Goal: Task Accomplishment & Management: Manage account settings

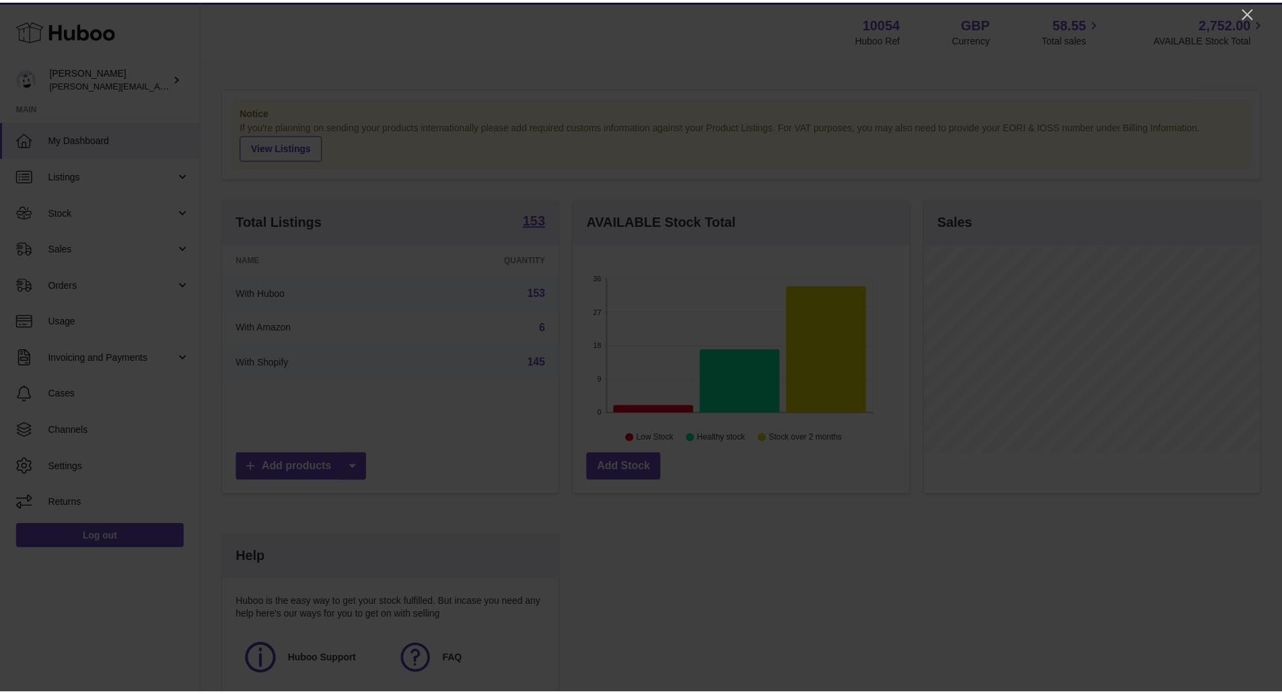
scroll to position [210, 339]
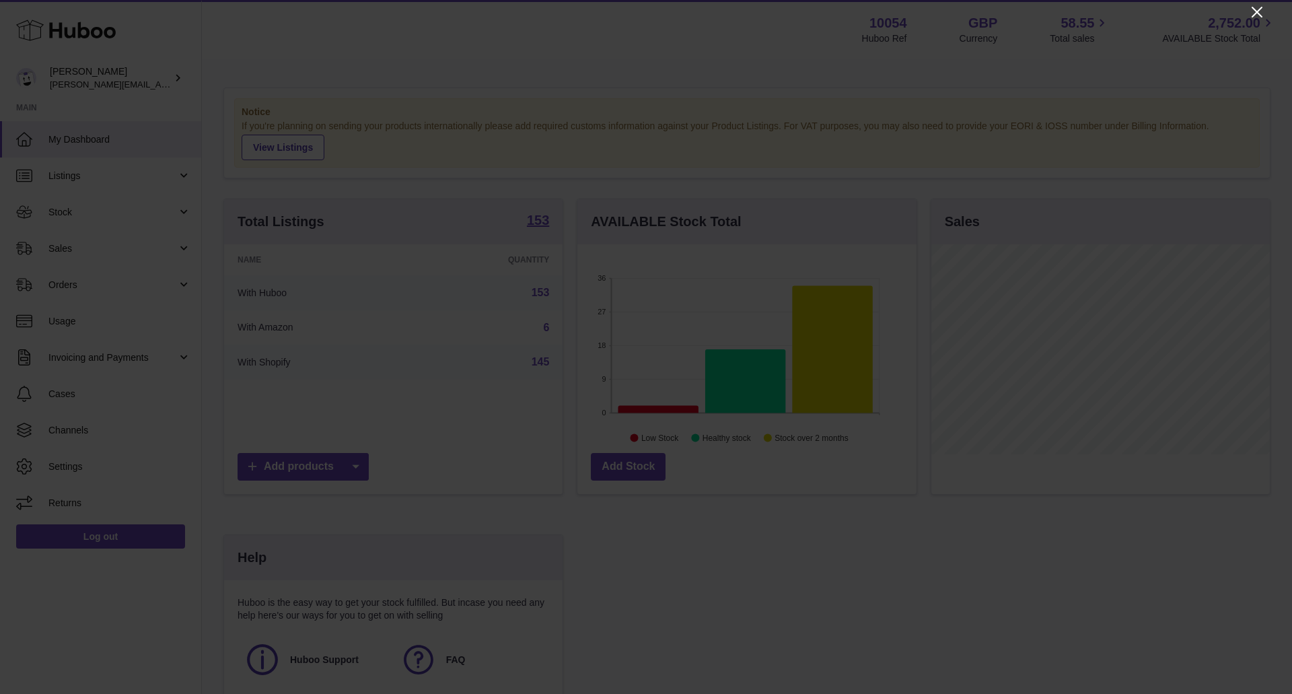
click at [1251, 14] on icon "Close" at bounding box center [1257, 12] width 16 height 16
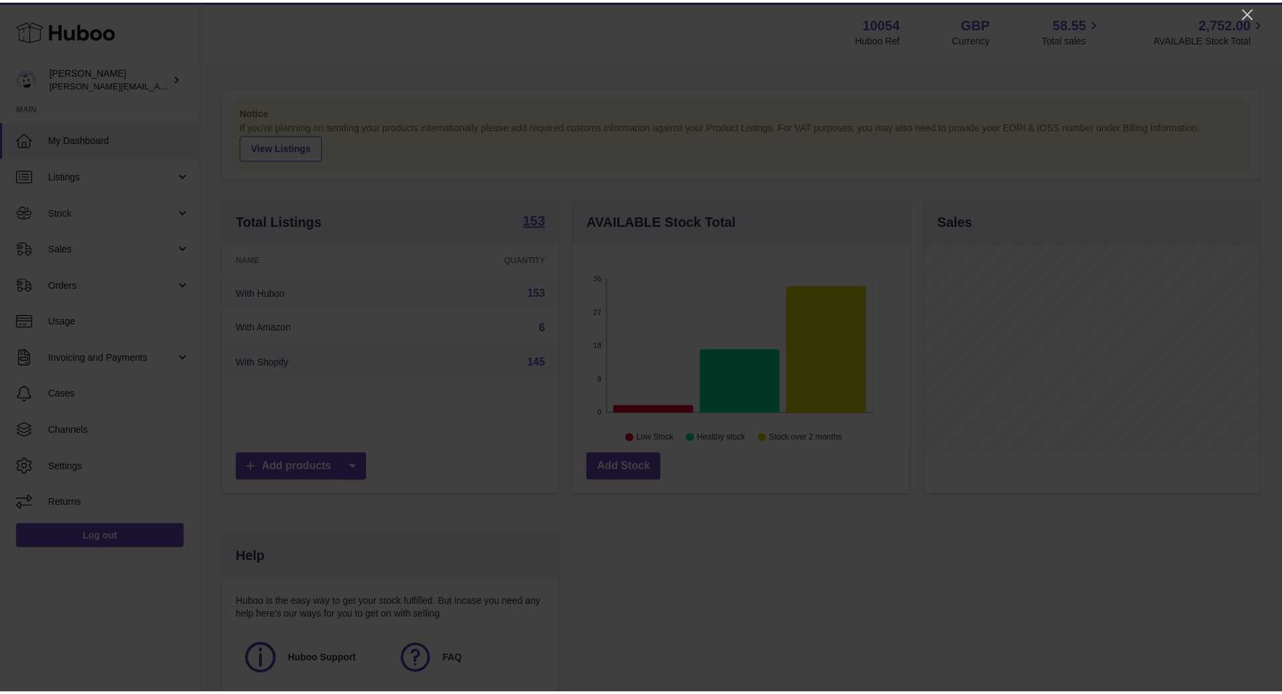
scroll to position [672546, 672421]
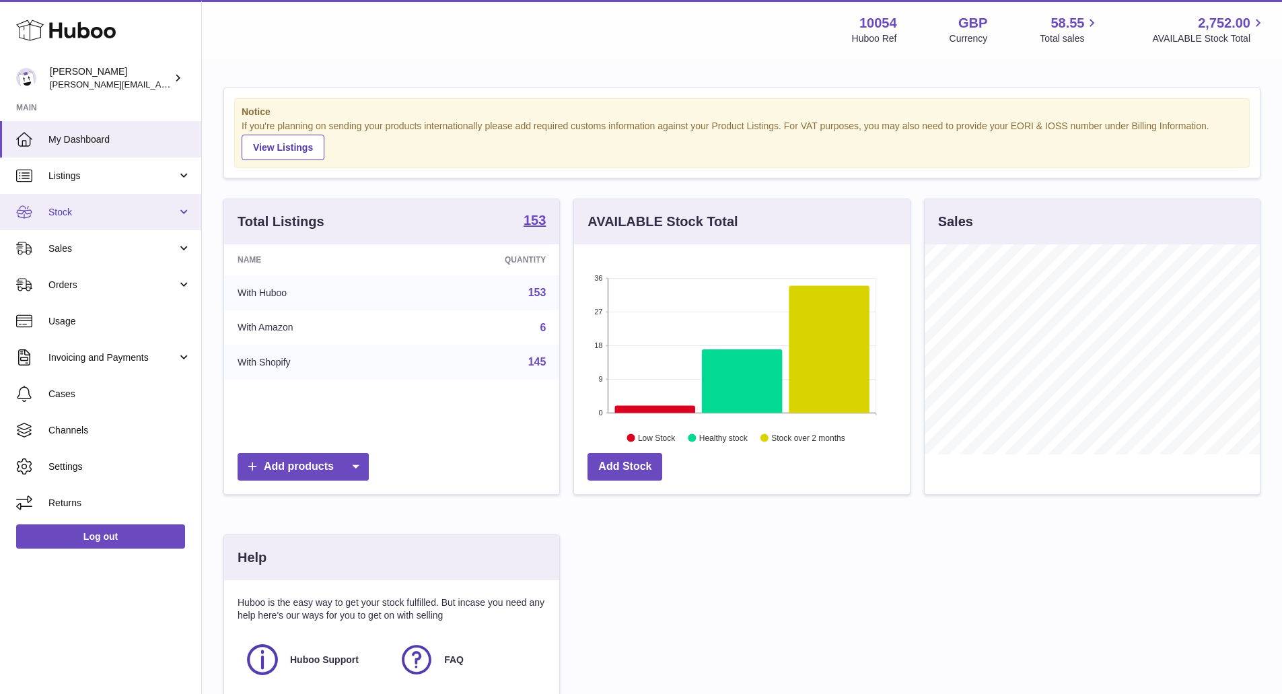
click at [120, 207] on span "Stock" at bounding box center [112, 212] width 128 height 13
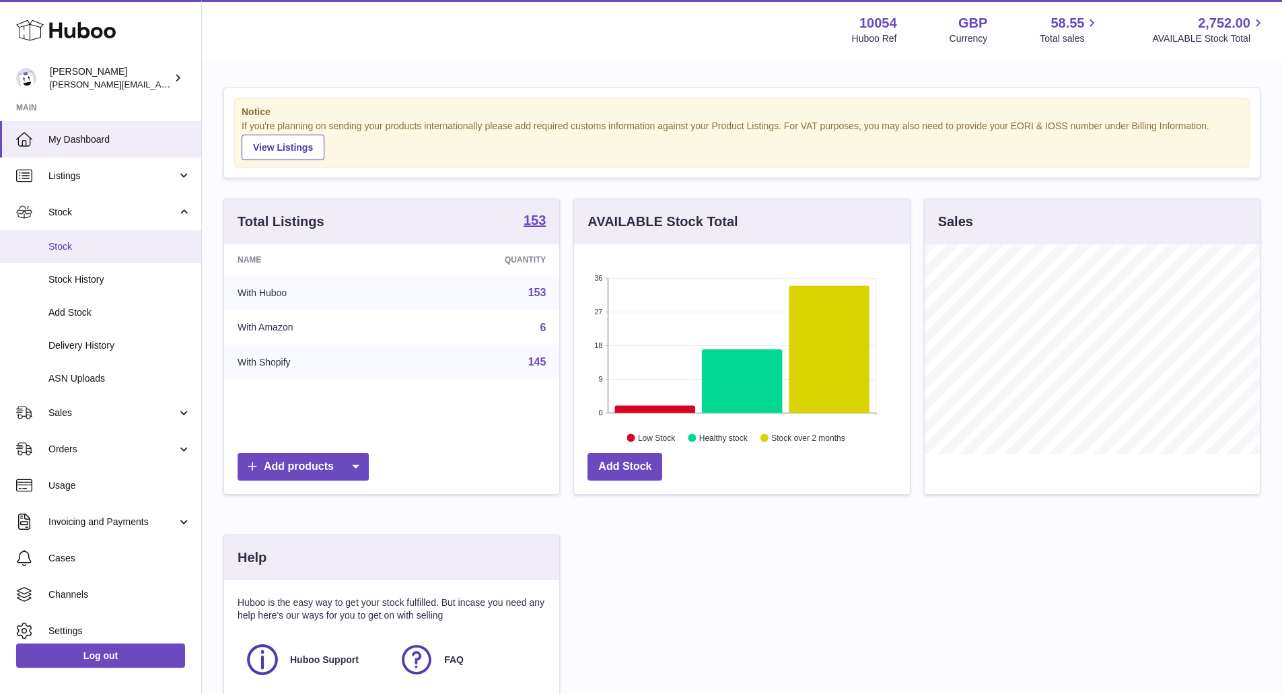
click at [118, 254] on link "Stock" at bounding box center [100, 246] width 201 height 33
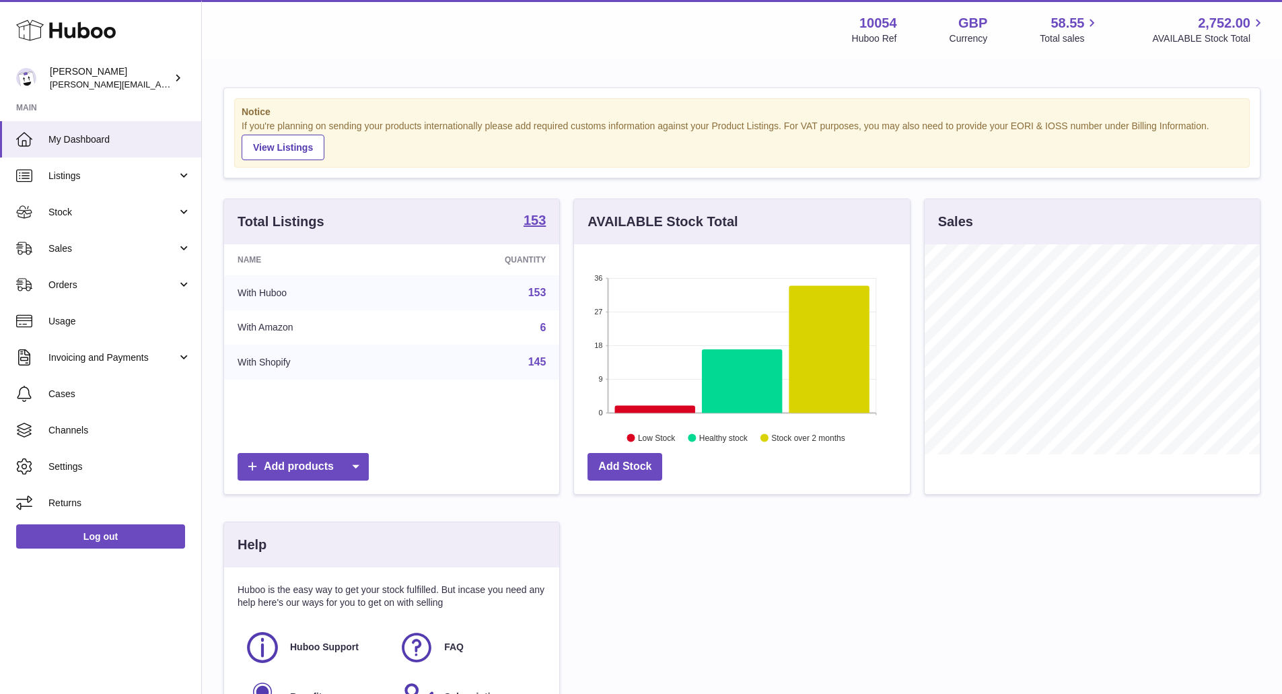
scroll to position [210, 339]
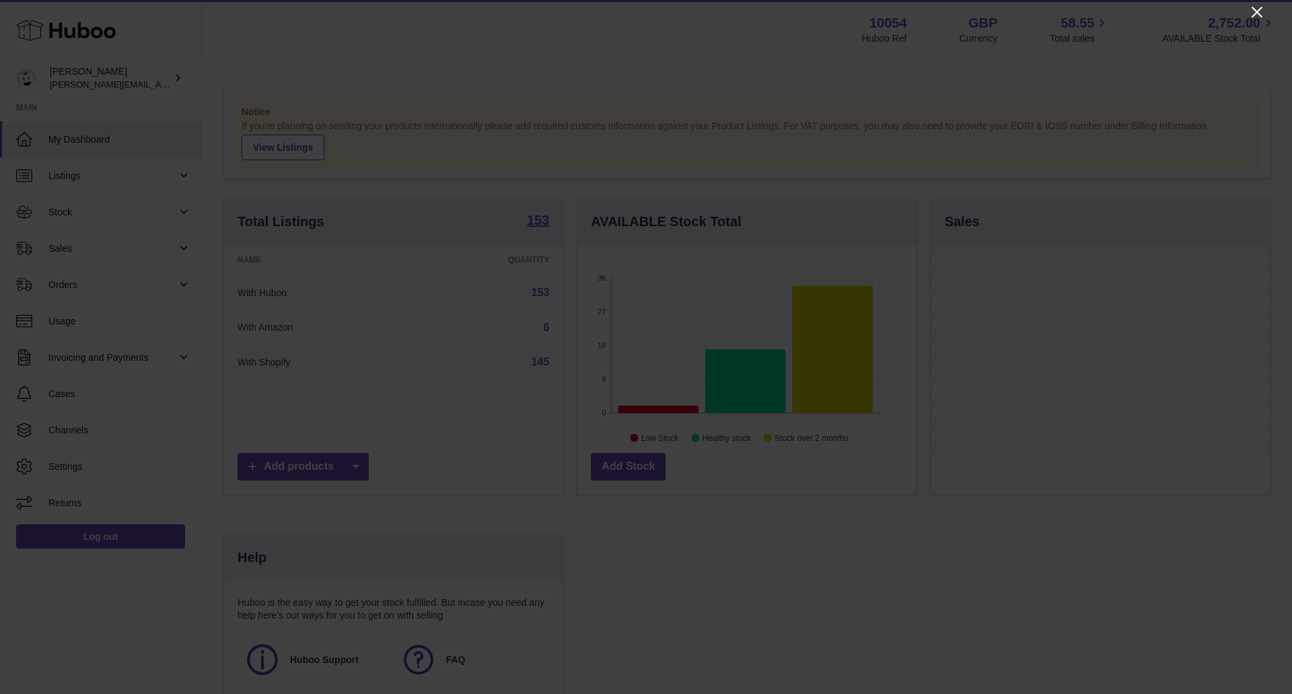
click at [1257, 9] on icon "Close" at bounding box center [1257, 12] width 16 height 16
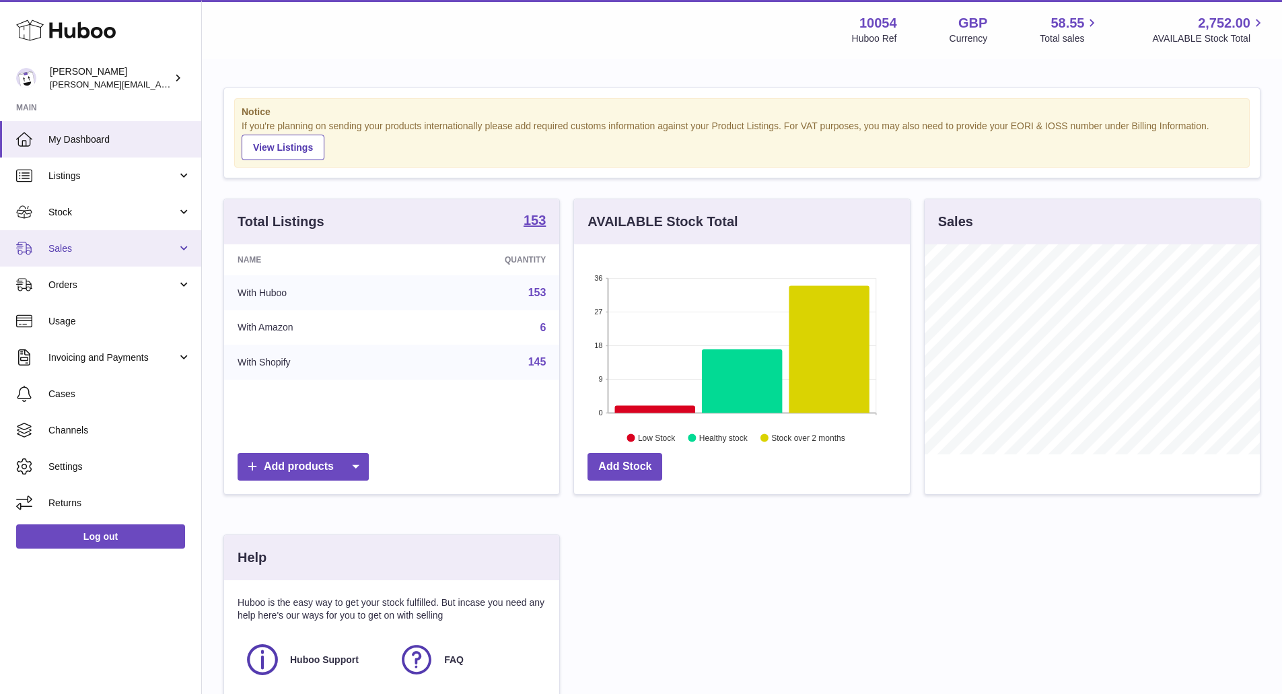
click at [154, 254] on span "Sales" at bounding box center [112, 248] width 128 height 13
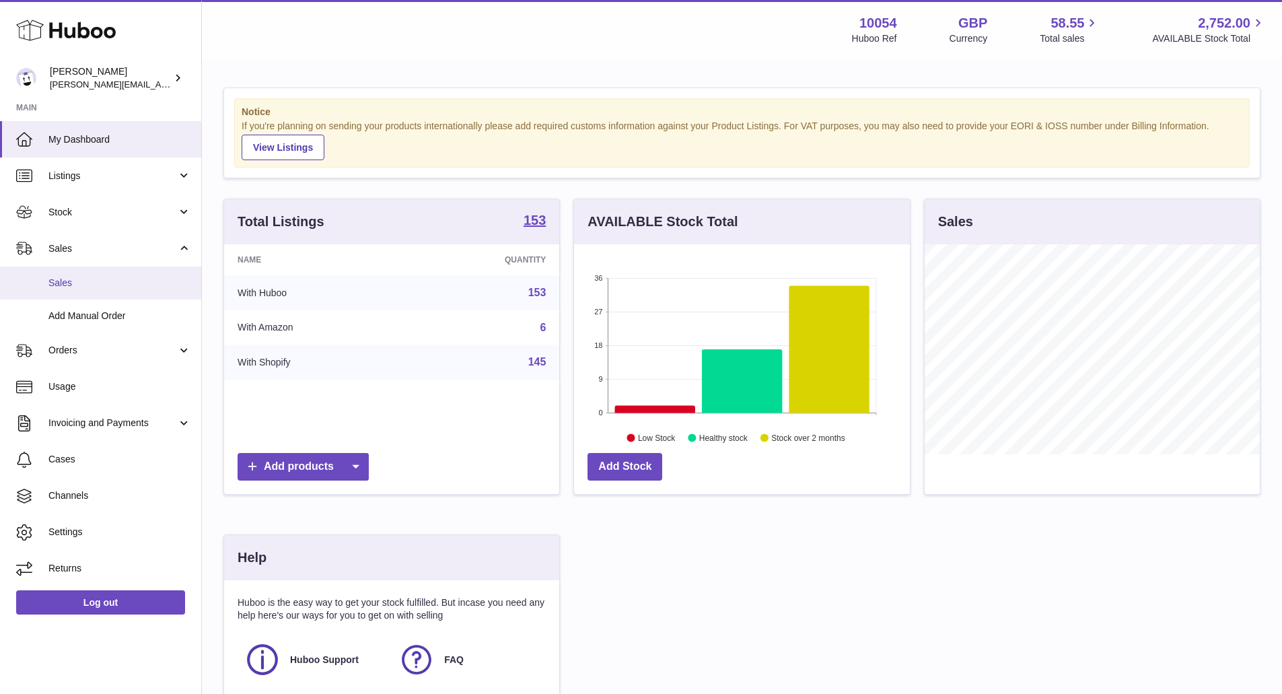
click at [145, 286] on span "Sales" at bounding box center [119, 283] width 143 height 13
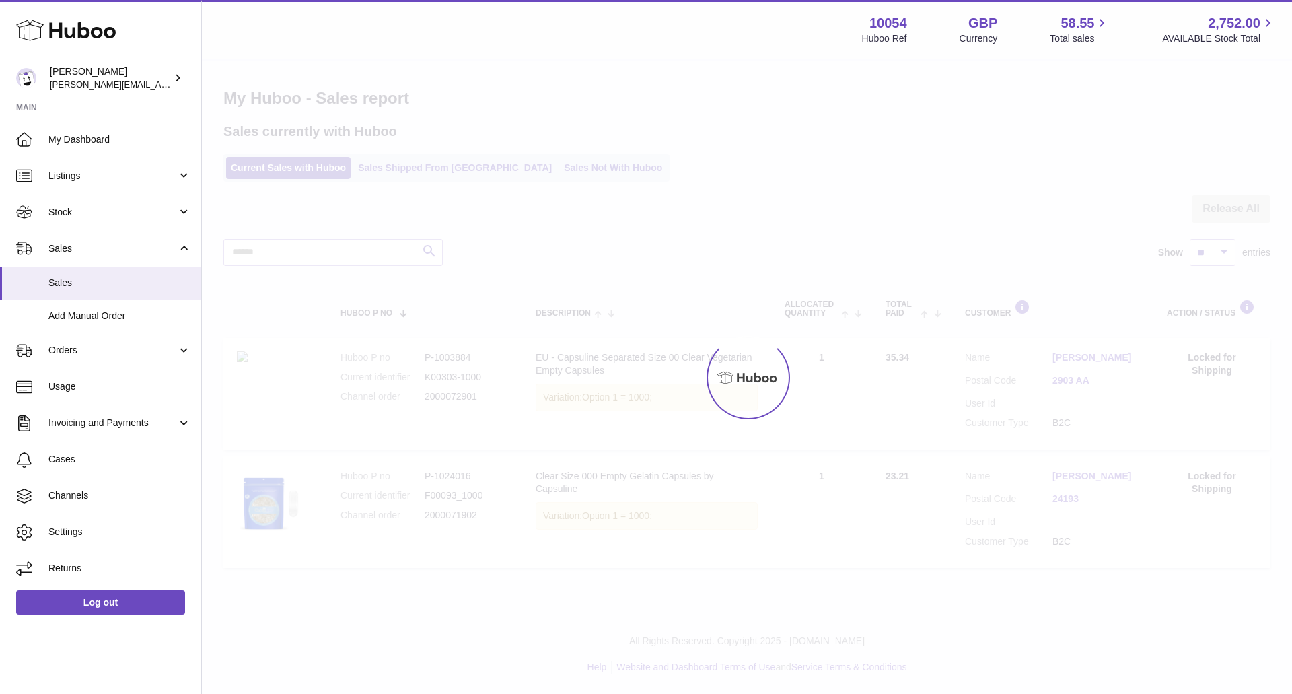
click at [566, 168] on div "Menu Huboo 10054 Huboo Ref GBP Currency 58.55 Total sales 2,752.00 AVAILABLE St…" at bounding box center [747, 300] width 1090 height 601
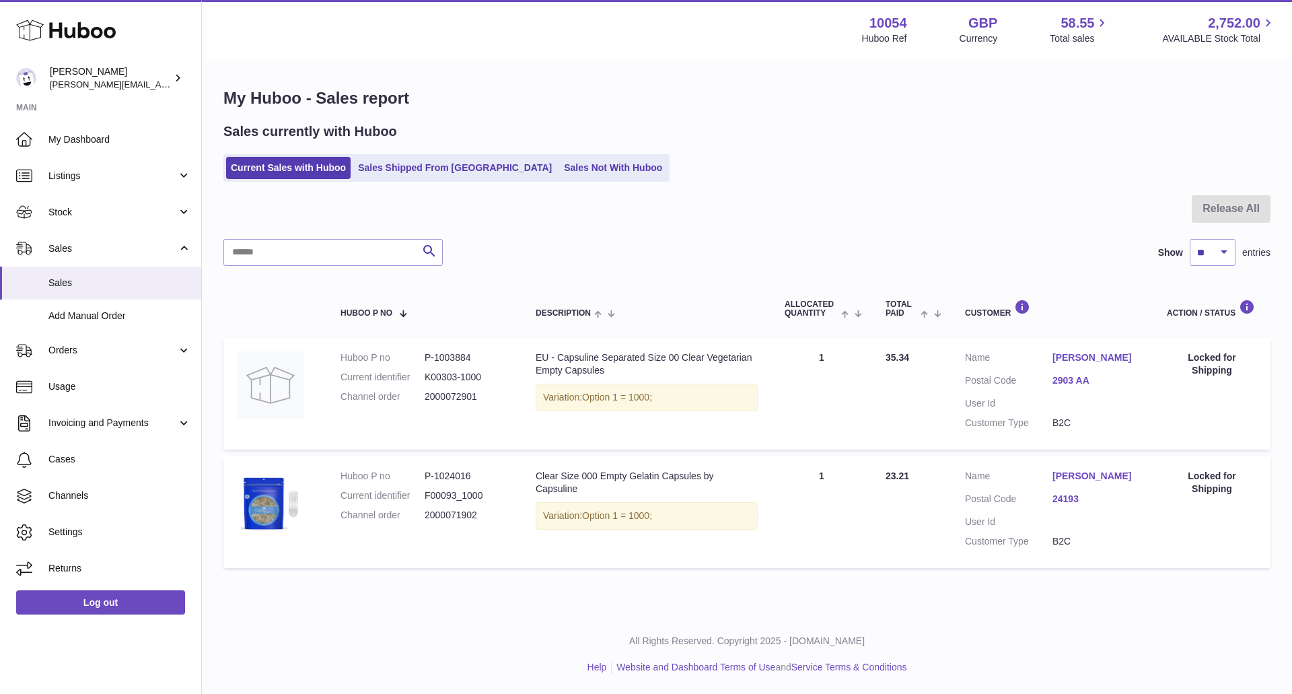
click at [566, 168] on link "Sales Not With Huboo" at bounding box center [613, 168] width 108 height 22
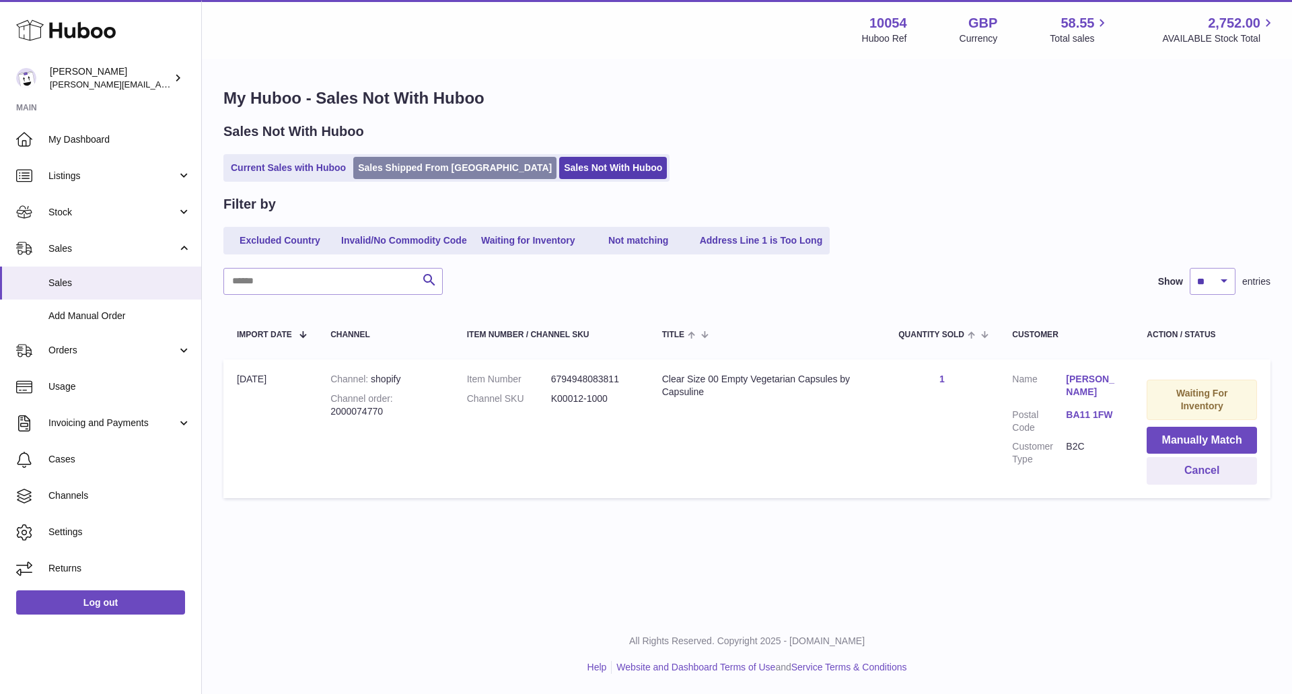
click at [455, 168] on link "Sales Shipped From Huboo" at bounding box center [454, 168] width 203 height 22
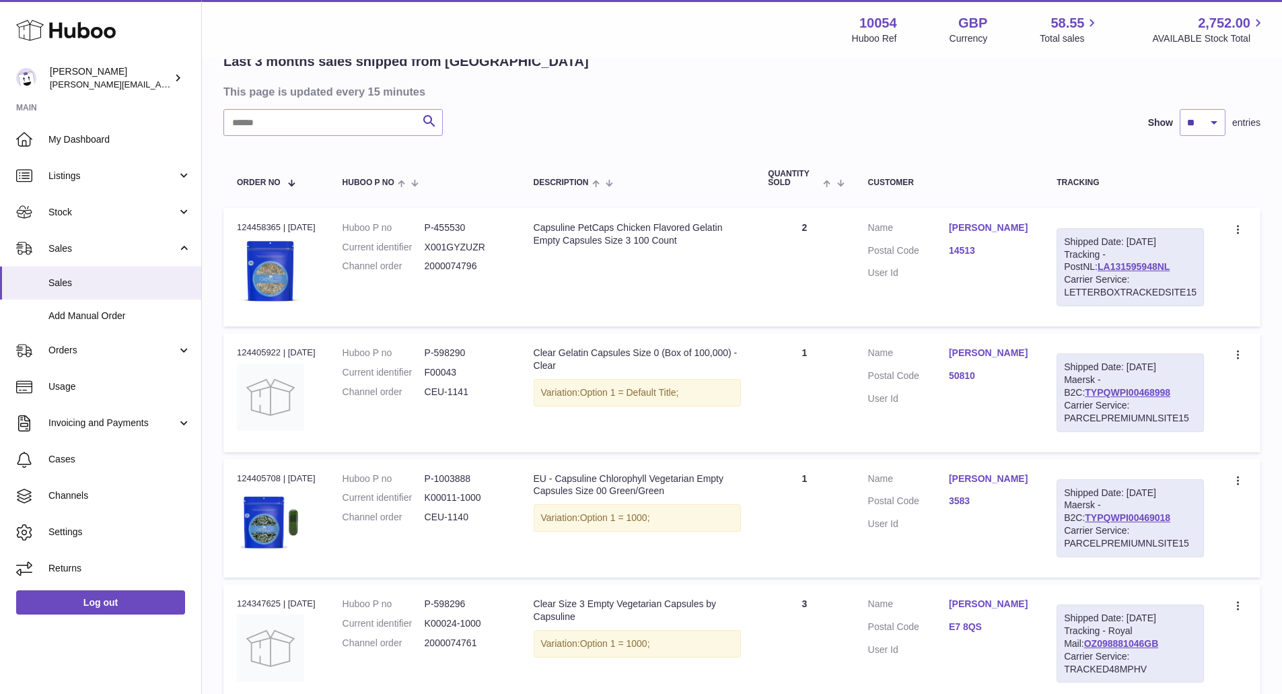
scroll to position [135, 0]
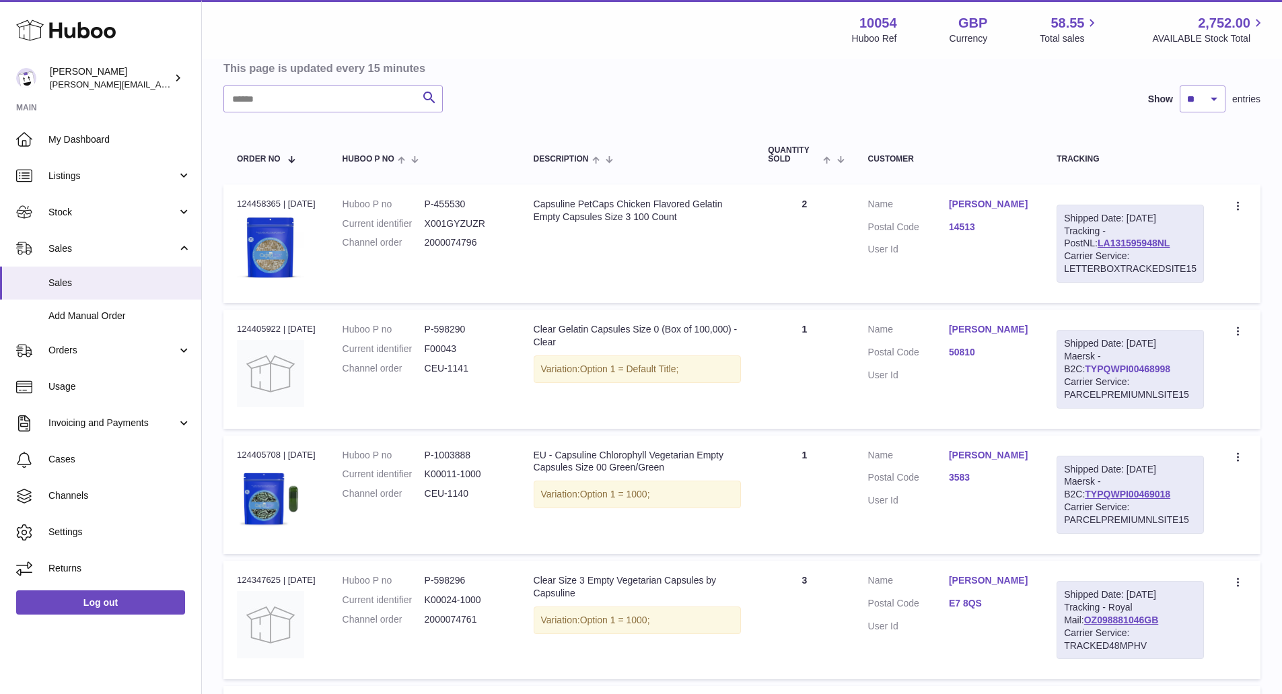
click at [1095, 366] on link "TYPQWPI00468998" at bounding box center [1126, 368] width 85 height 11
drag, startPoint x: 1158, startPoint y: 370, endPoint x: 1066, endPoint y: 367, distance: 92.2
click at [1066, 367] on div "Shipped Date: 10th Sep 2025 Maersk - B2C: TYPQWPI00468998 Carrier Service: PARC…" at bounding box center [1129, 369] width 147 height 78
copy link "TYPQWPI00468998"
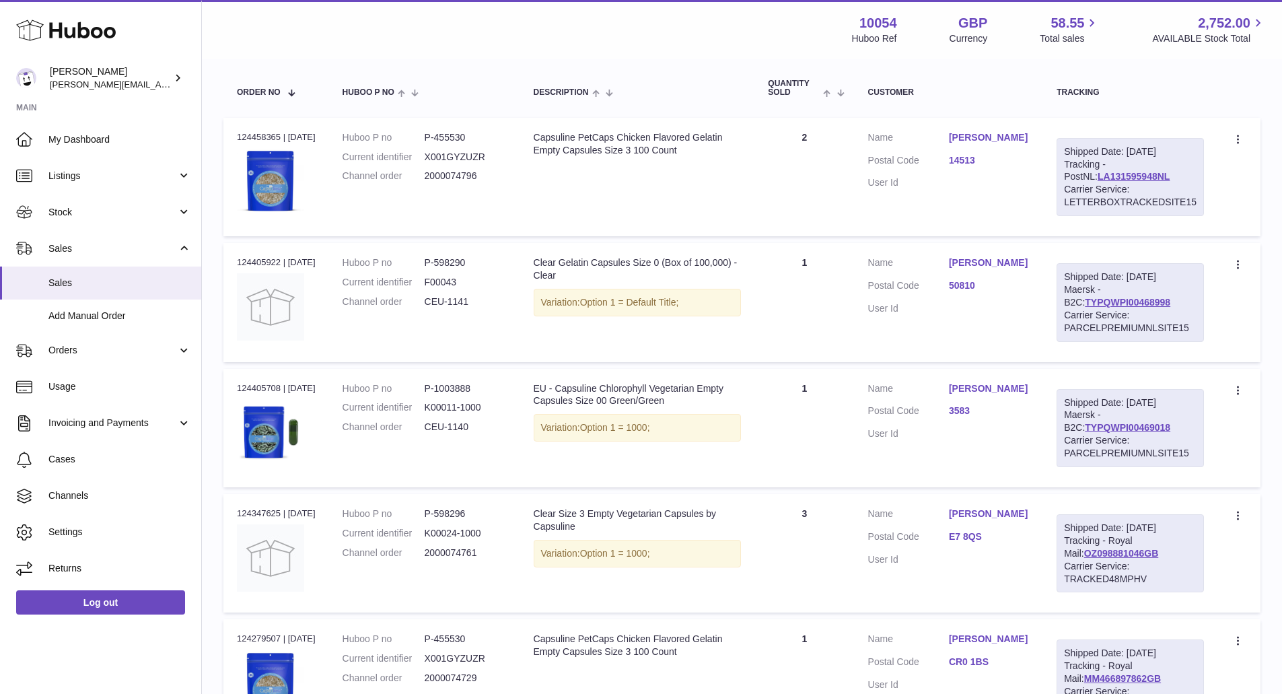
scroll to position [202, 0]
drag, startPoint x: 1103, startPoint y: 427, endPoint x: 1170, endPoint y: 427, distance: 67.3
click at [1170, 427] on div "Shipped Date: 10th Sep 2025 Maersk - B2C: TYPQWPI00469018 Carrier Service: PARC…" at bounding box center [1129, 427] width 147 height 78
drag, startPoint x: 1170, startPoint y: 427, endPoint x: 1064, endPoint y: 428, distance: 106.3
click at [1064, 428] on div "Shipped Date: 10th Sep 2025 Maersk - B2C: TYPQWPI00469018 Carrier Service: PARC…" at bounding box center [1129, 427] width 147 height 78
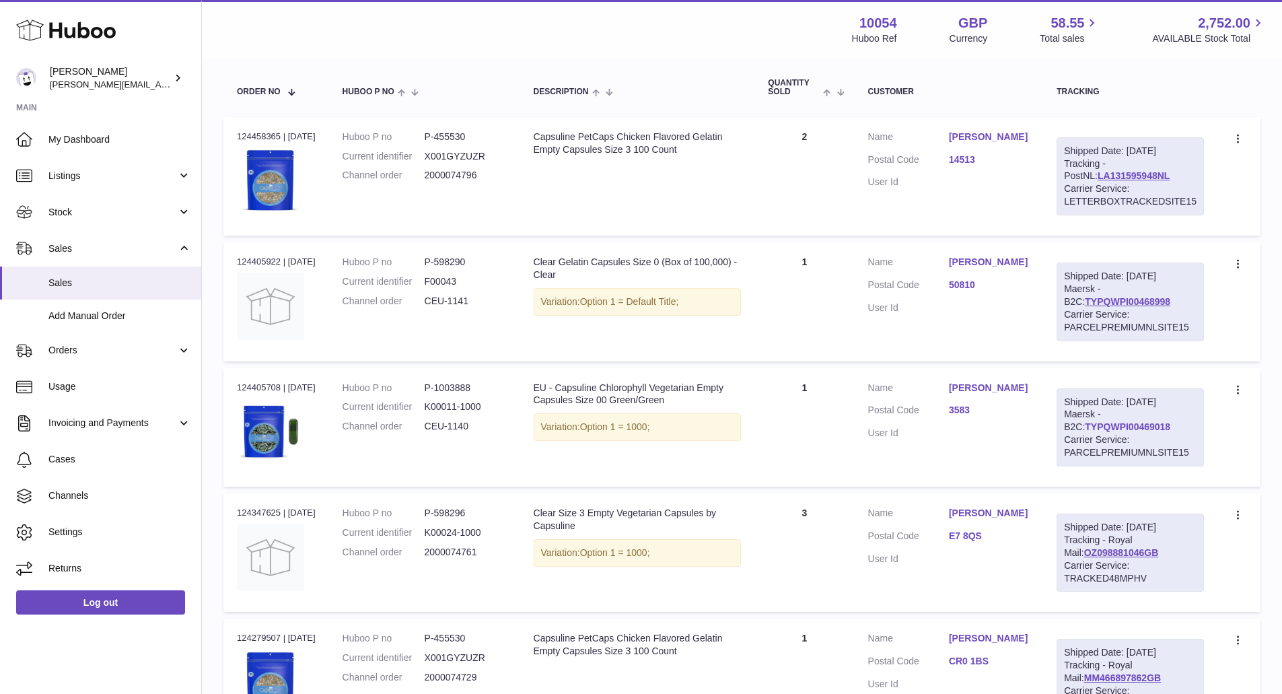
copy link "TYPQWPI00469018"
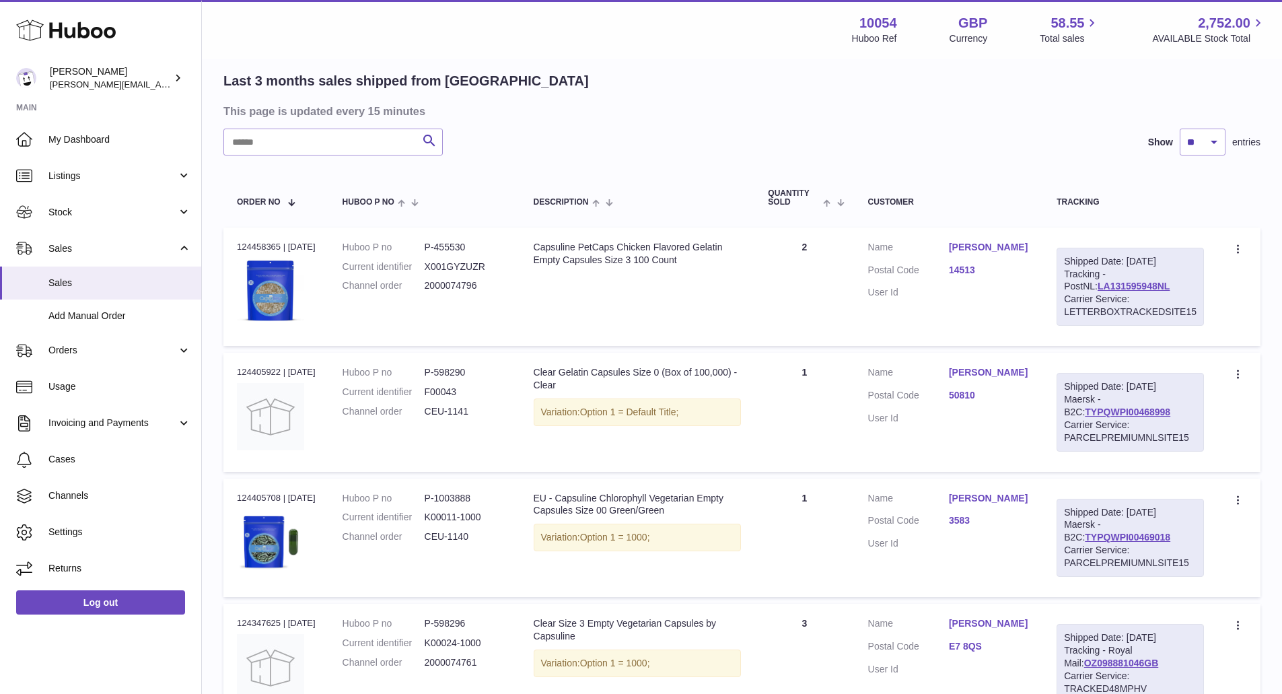
scroll to position [0, 0]
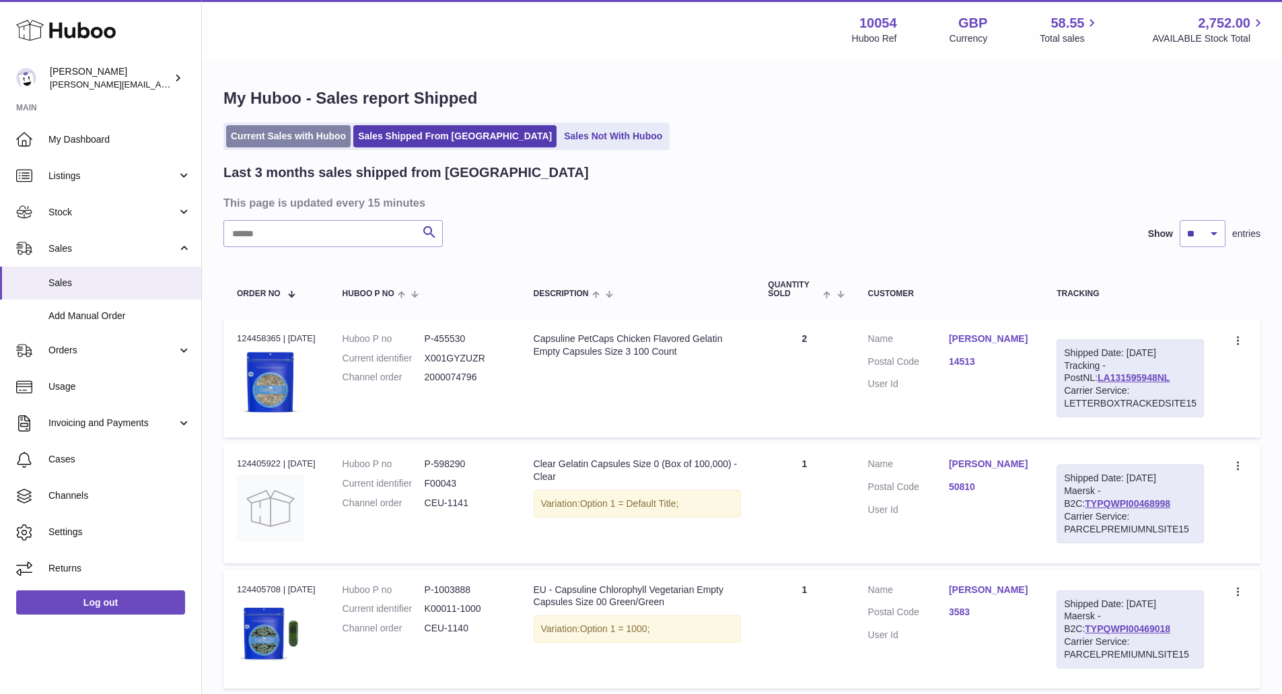
drag, startPoint x: 312, startPoint y: 118, endPoint x: 314, endPoint y: 130, distance: 12.3
click at [311, 137] on link "Current Sales with Huboo" at bounding box center [288, 136] width 124 height 22
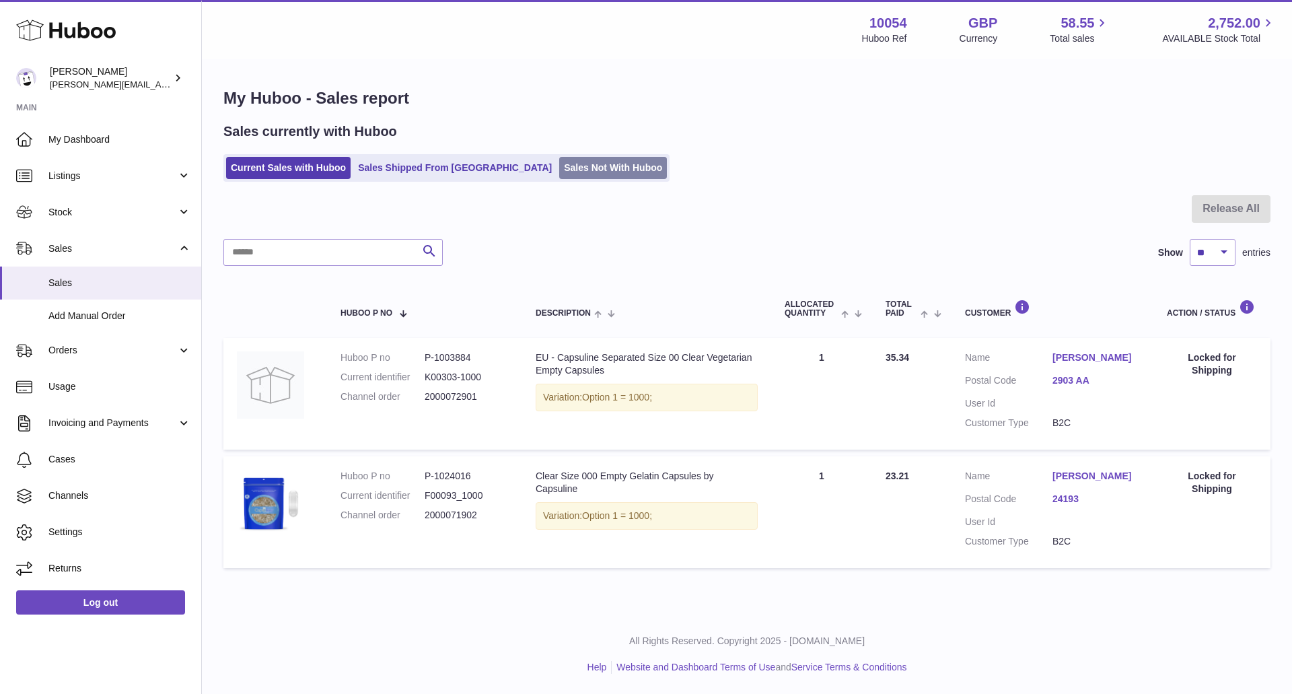
click at [559, 170] on link "Sales Not With Huboo" at bounding box center [613, 168] width 108 height 22
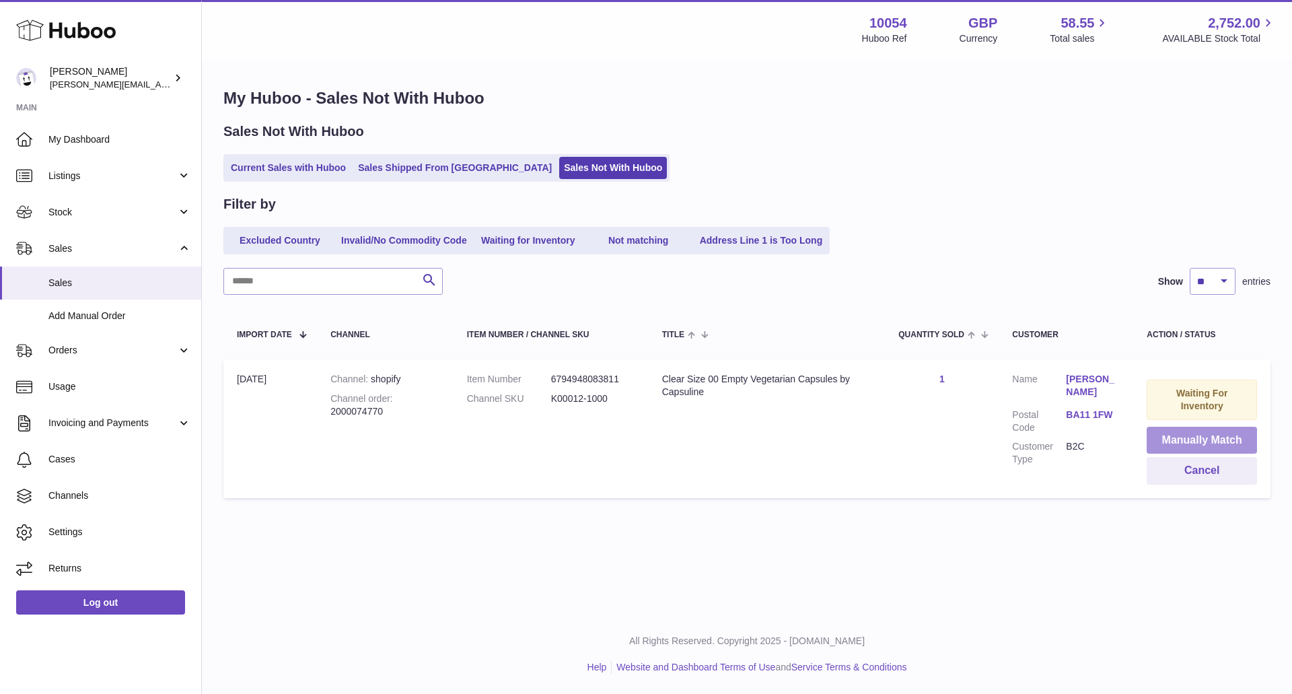
click at [1232, 449] on button "Manually Match" at bounding box center [1201, 441] width 110 height 28
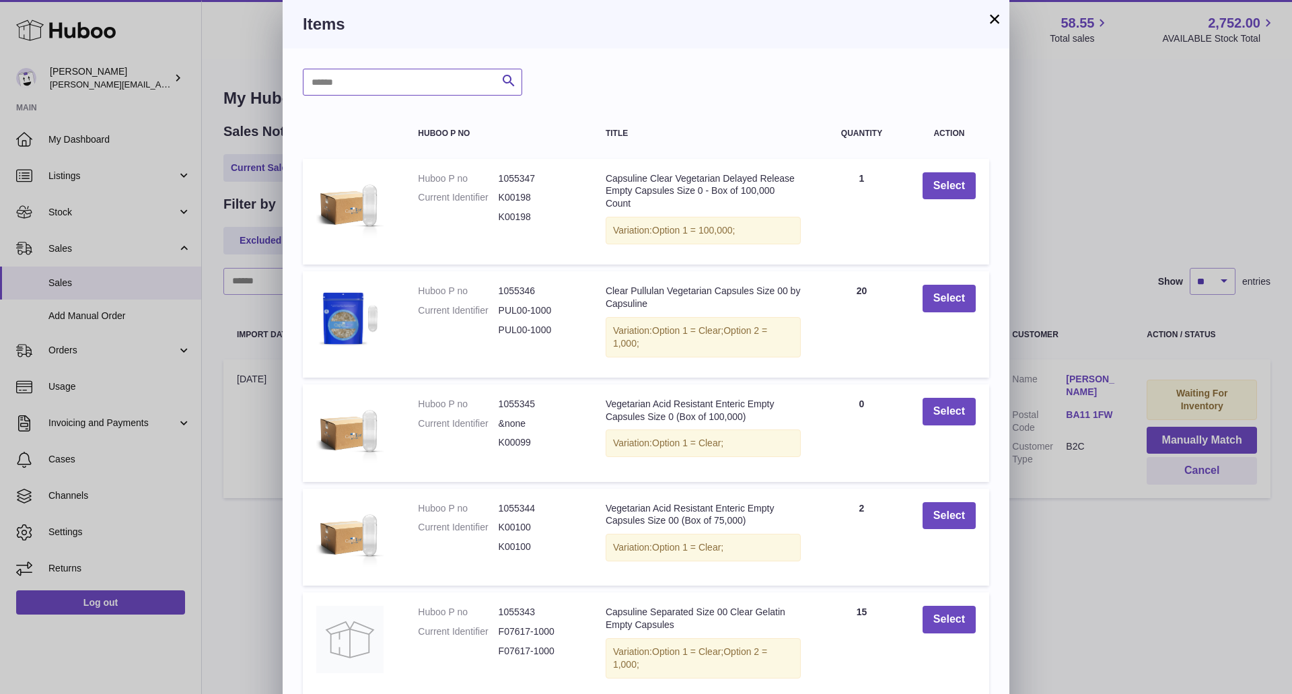
click at [469, 83] on input "text" at bounding box center [412, 82] width 219 height 27
paste input "******"
type input "******"
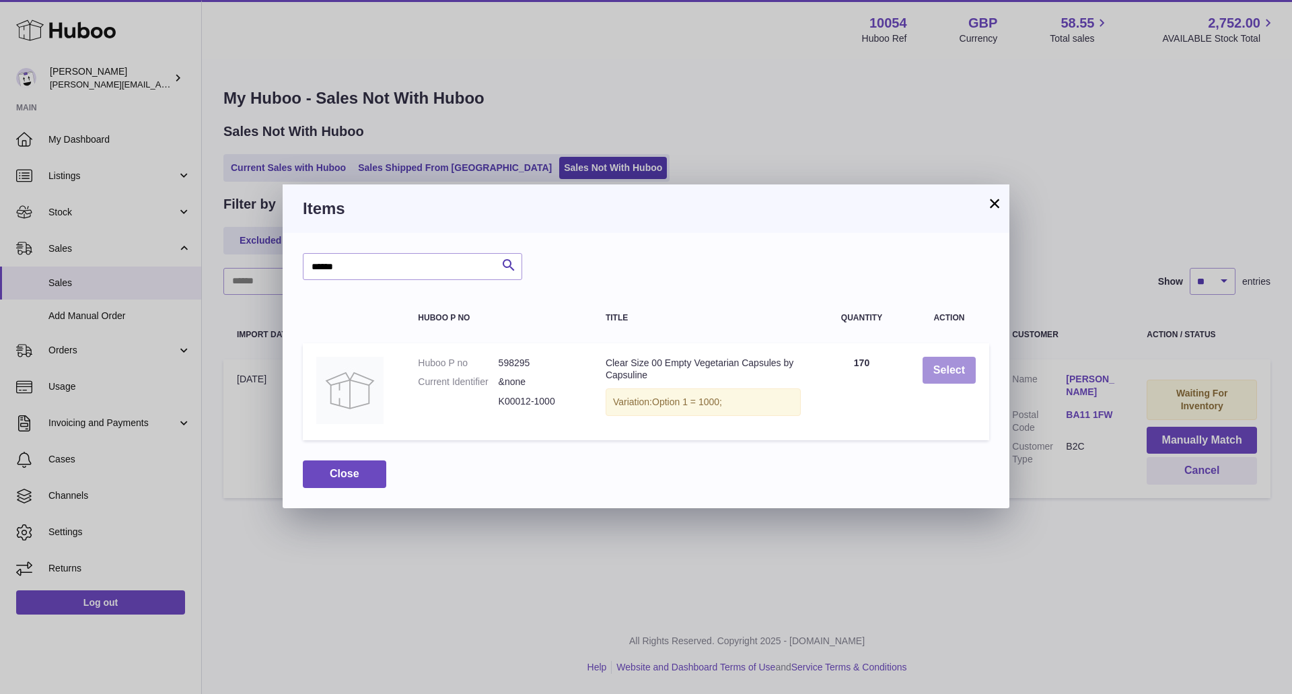
click at [939, 371] on button "Select" at bounding box center [948, 371] width 53 height 28
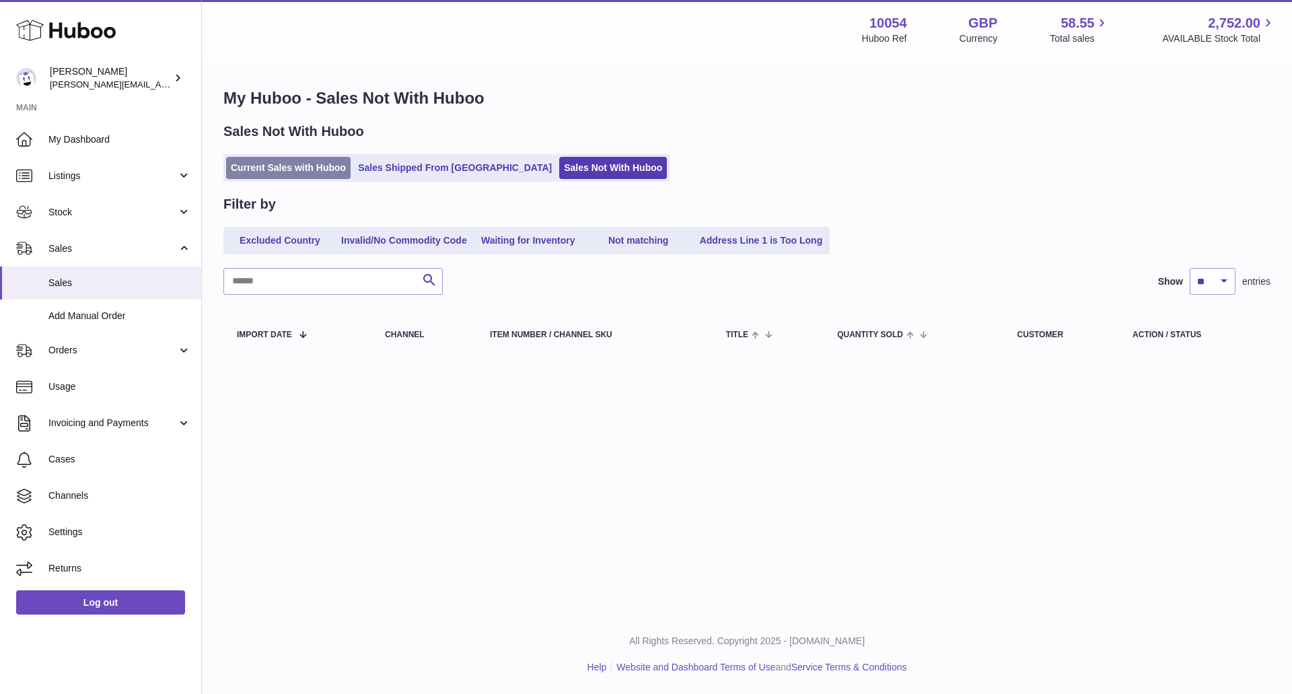
click at [272, 172] on link "Current Sales with Huboo" at bounding box center [288, 168] width 124 height 22
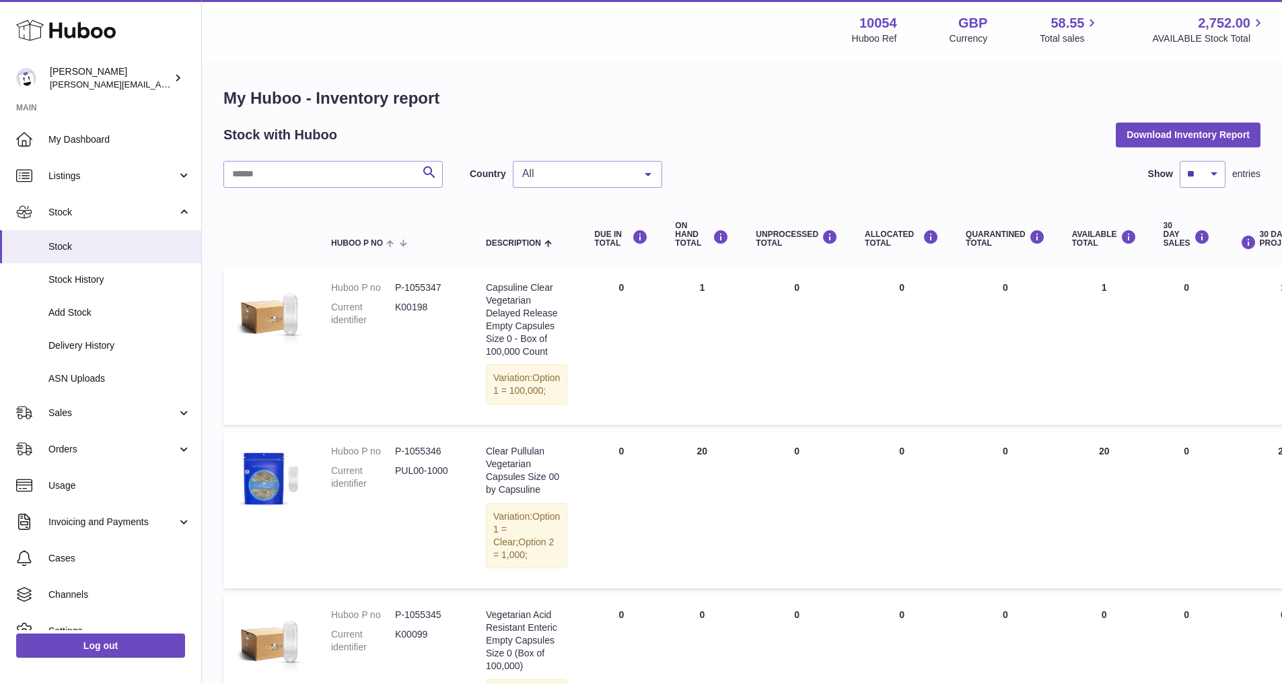
click at [542, 184] on div "All" at bounding box center [587, 174] width 149 height 27
click at [545, 221] on span "GB" at bounding box center [587, 228] width 148 height 27
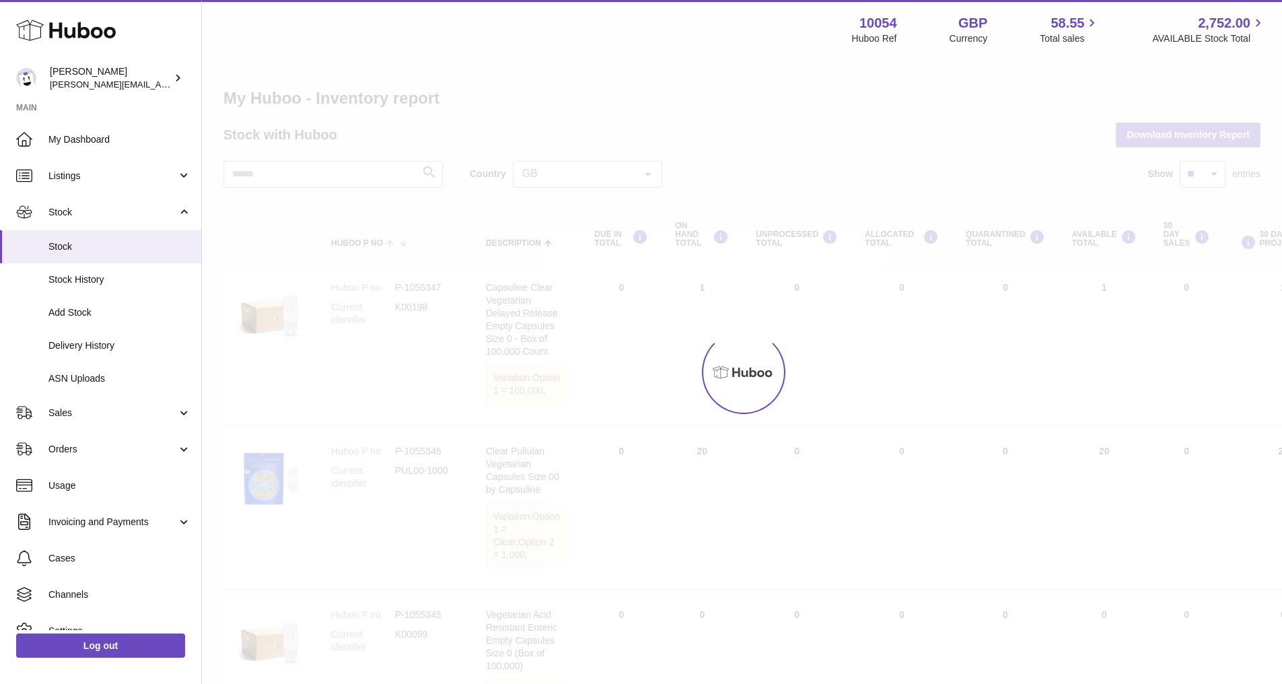
click at [268, 178] on div at bounding box center [742, 372] width 1080 height 623
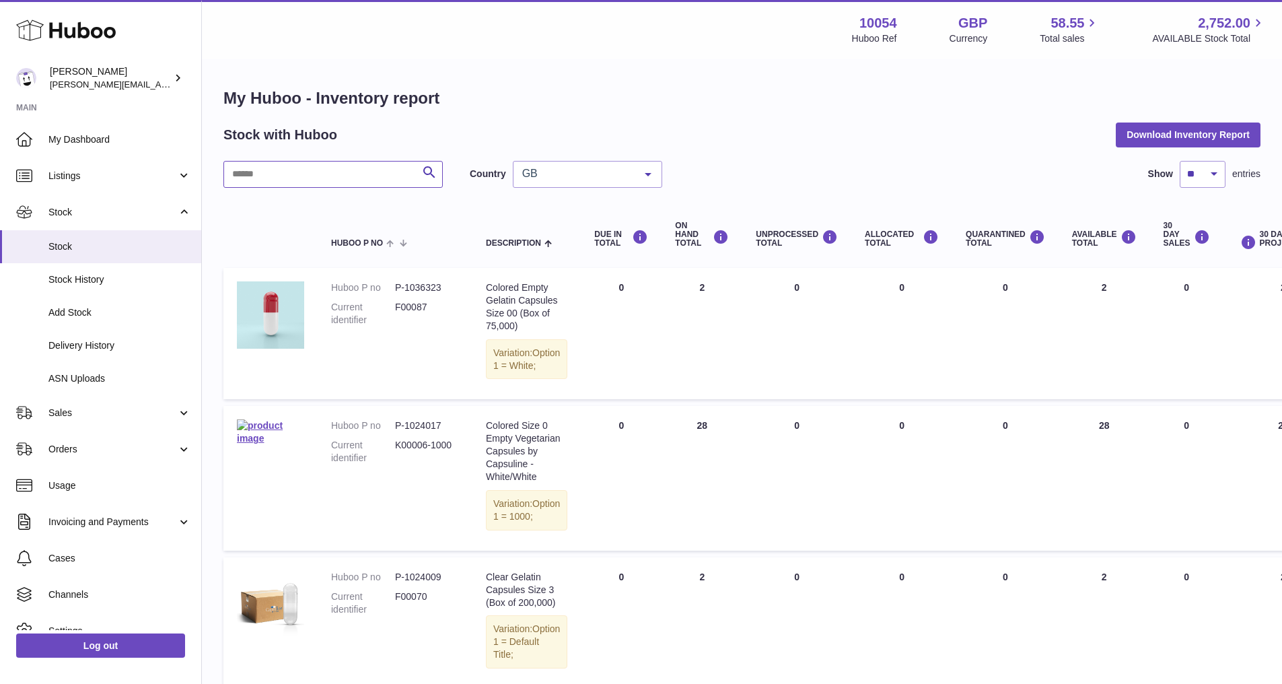
click at [279, 177] on input "text" at bounding box center [332, 174] width 219 height 27
type input "*******"
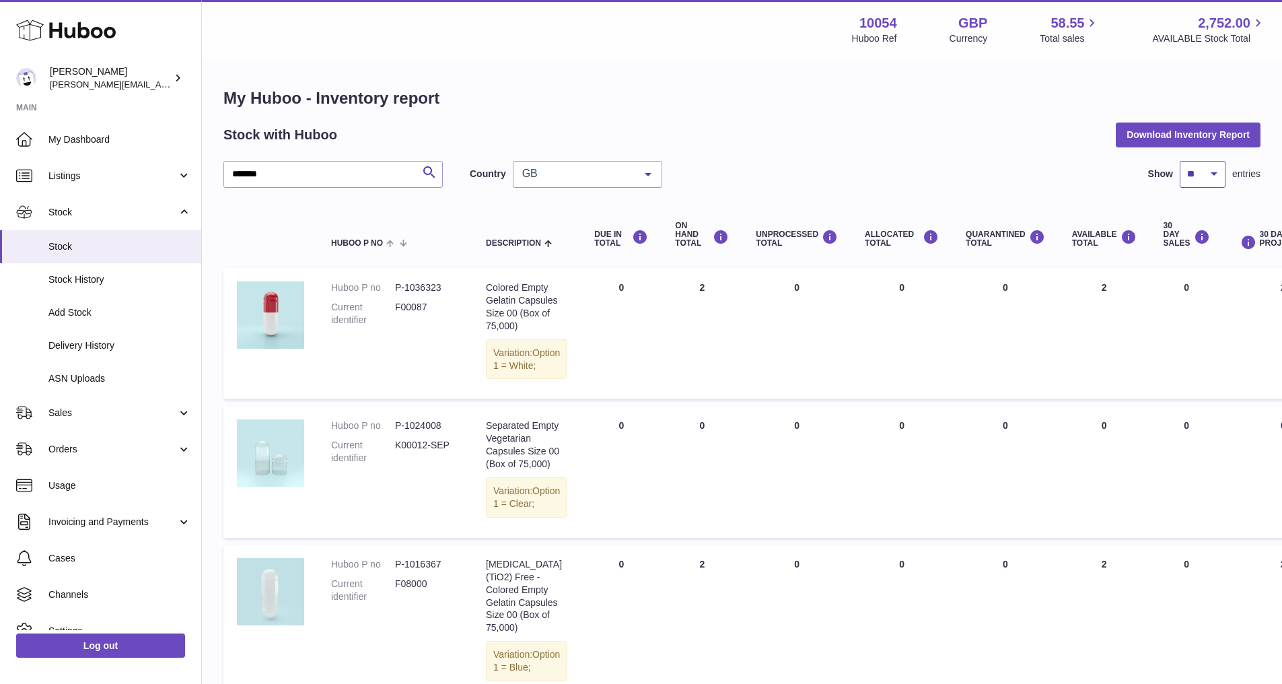
click at [1221, 180] on select "** ** ** ***" at bounding box center [1202, 174] width 46 height 27
select select "***"
click at [1179, 161] on select "** ** ** ***" at bounding box center [1202, 174] width 46 height 27
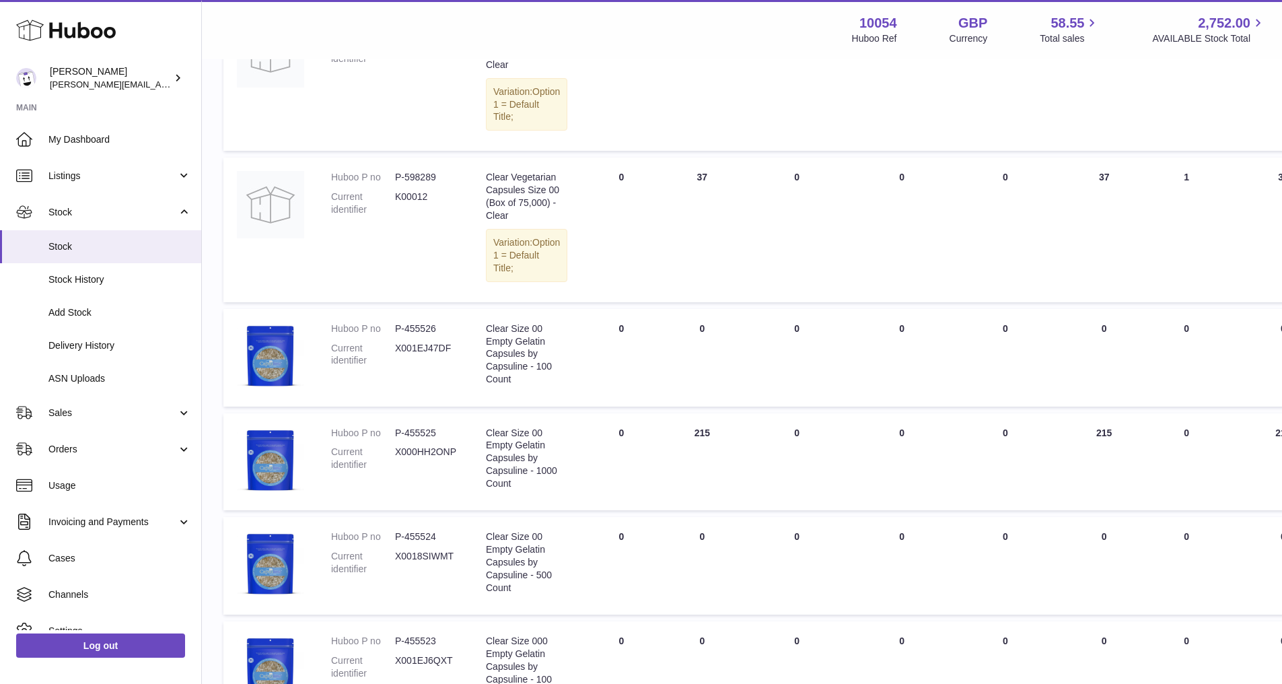
scroll to position [4440, 0]
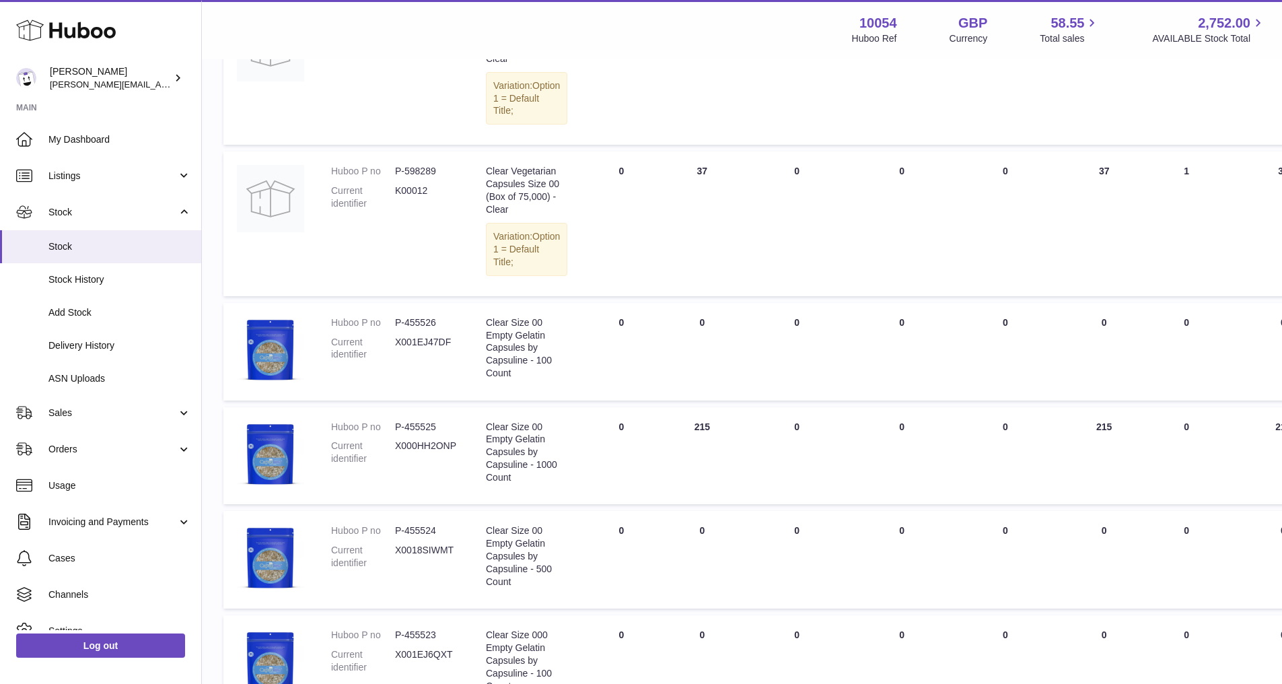
copy dd "598295"
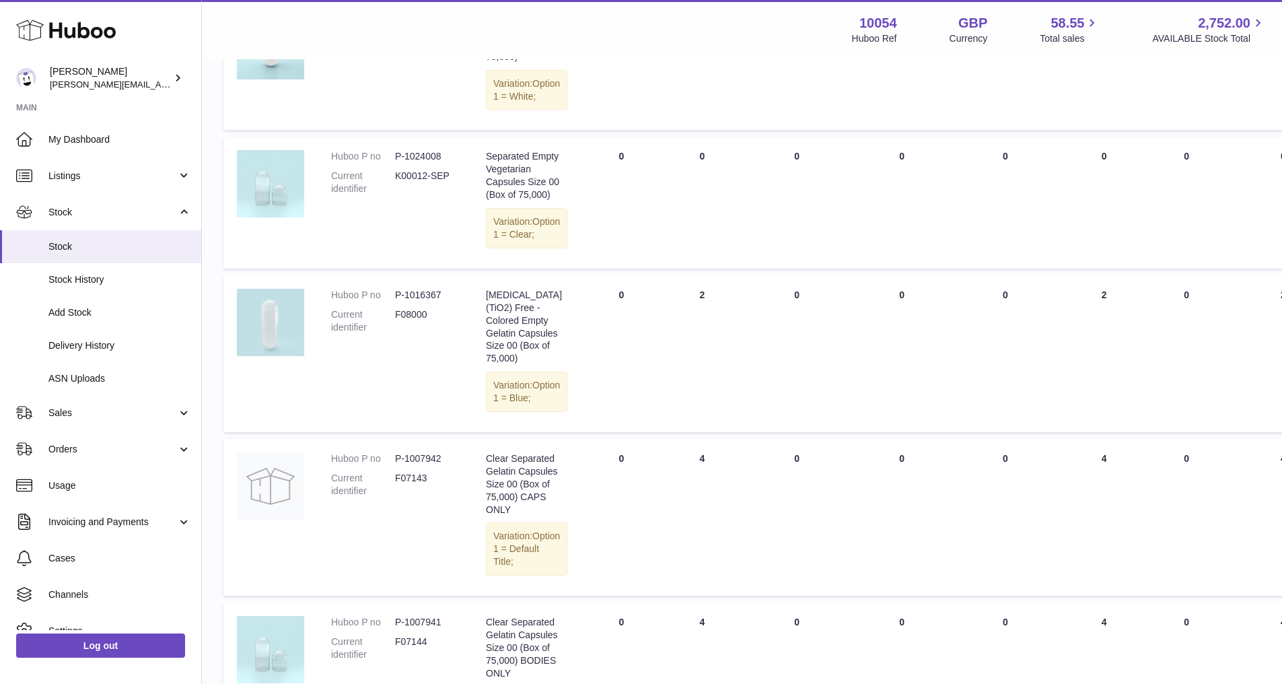
scroll to position [0, 0]
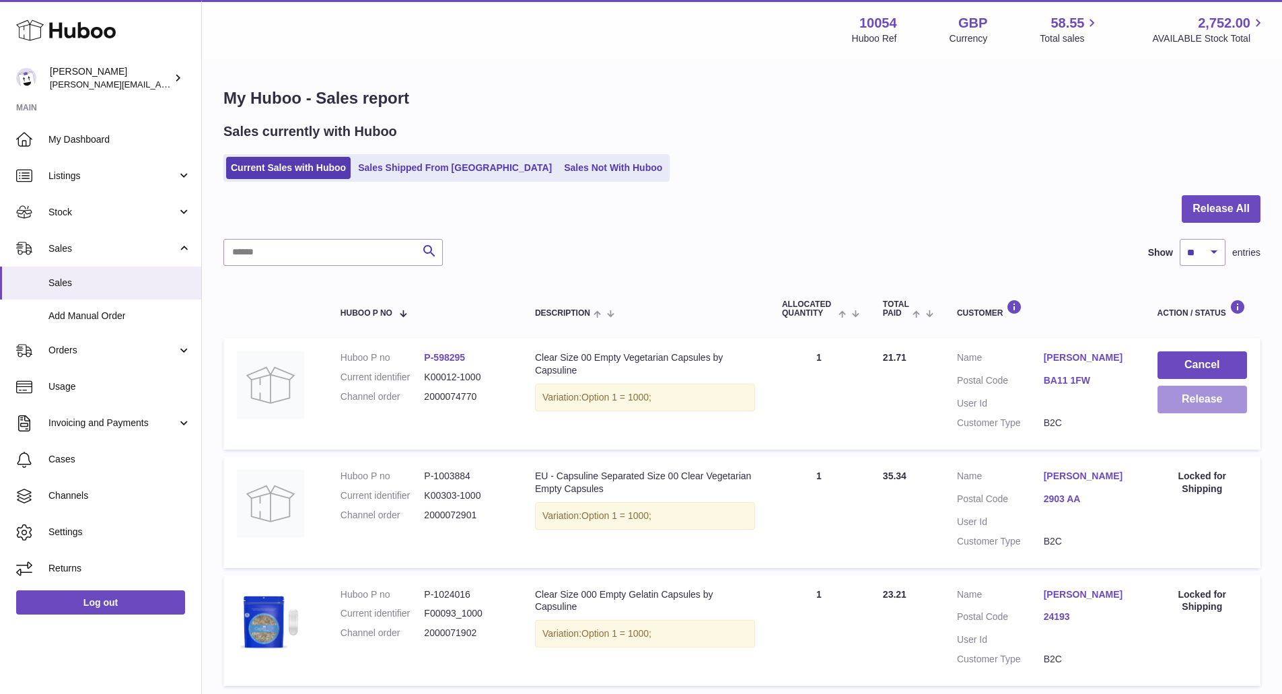
click at [1177, 406] on button "Release" at bounding box center [1201, 399] width 89 height 28
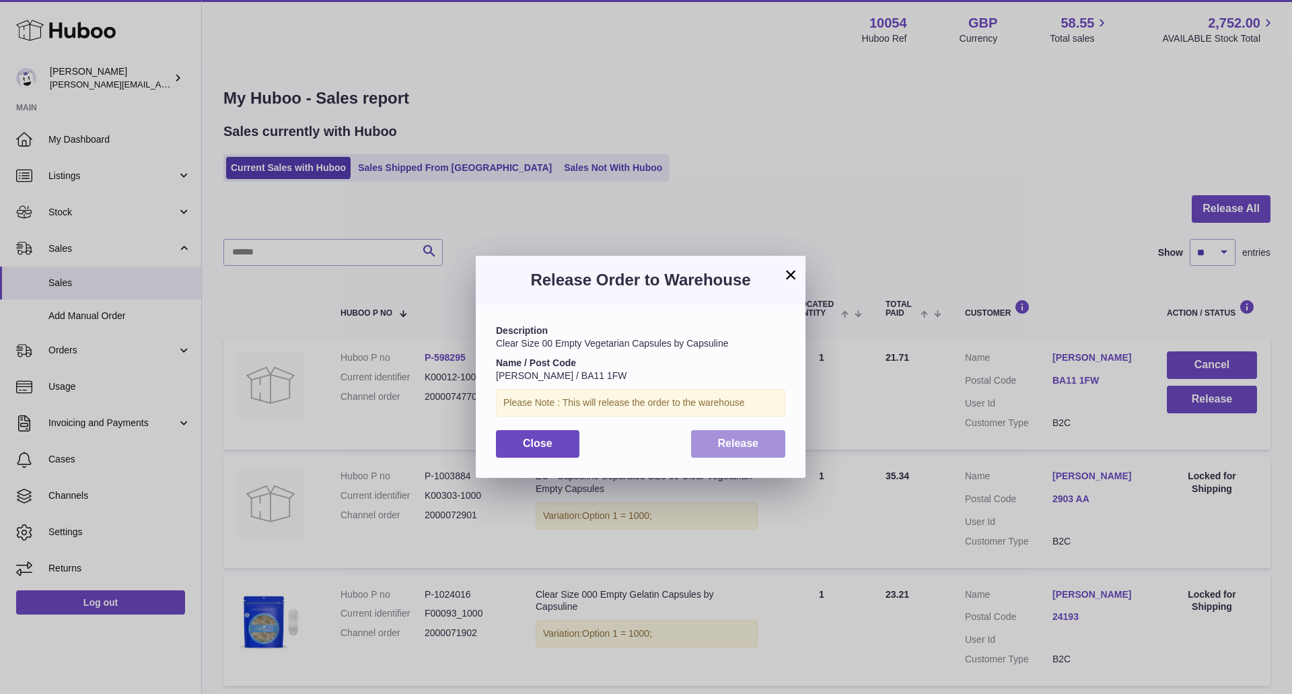
click at [745, 443] on span "Release" at bounding box center [738, 442] width 41 height 11
